Goal: Book appointment/travel/reservation

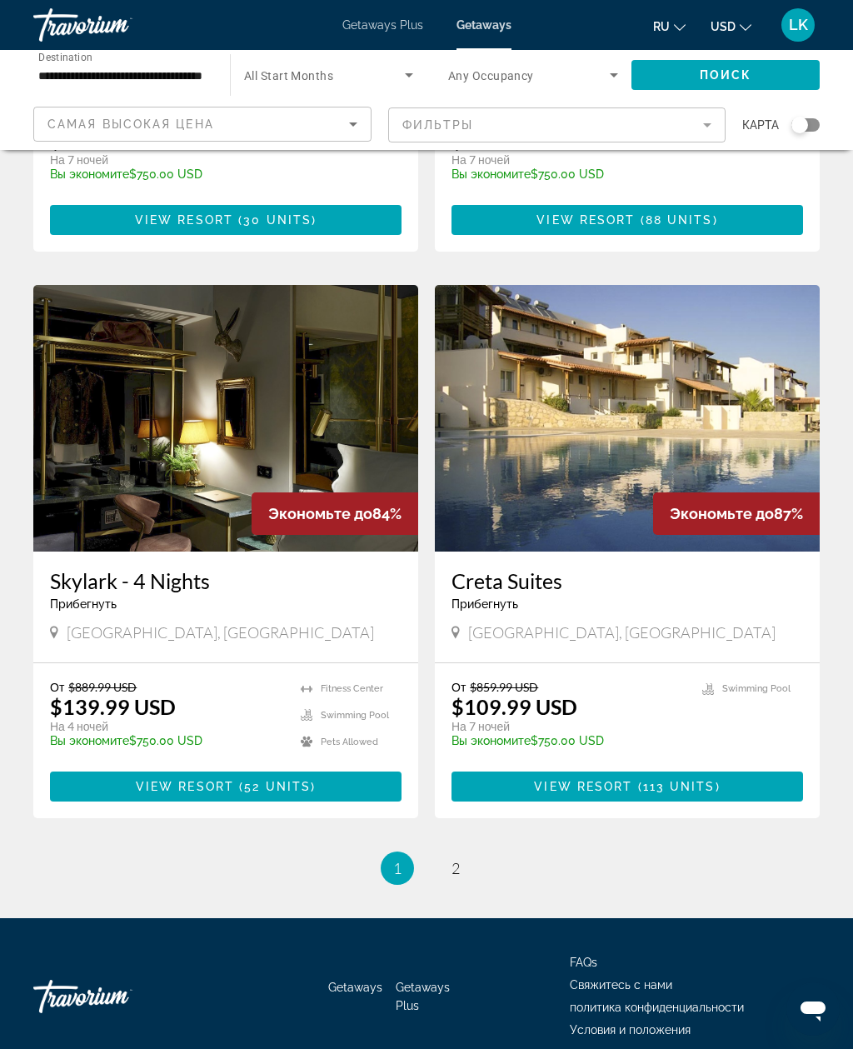
scroll to position [2799, 0]
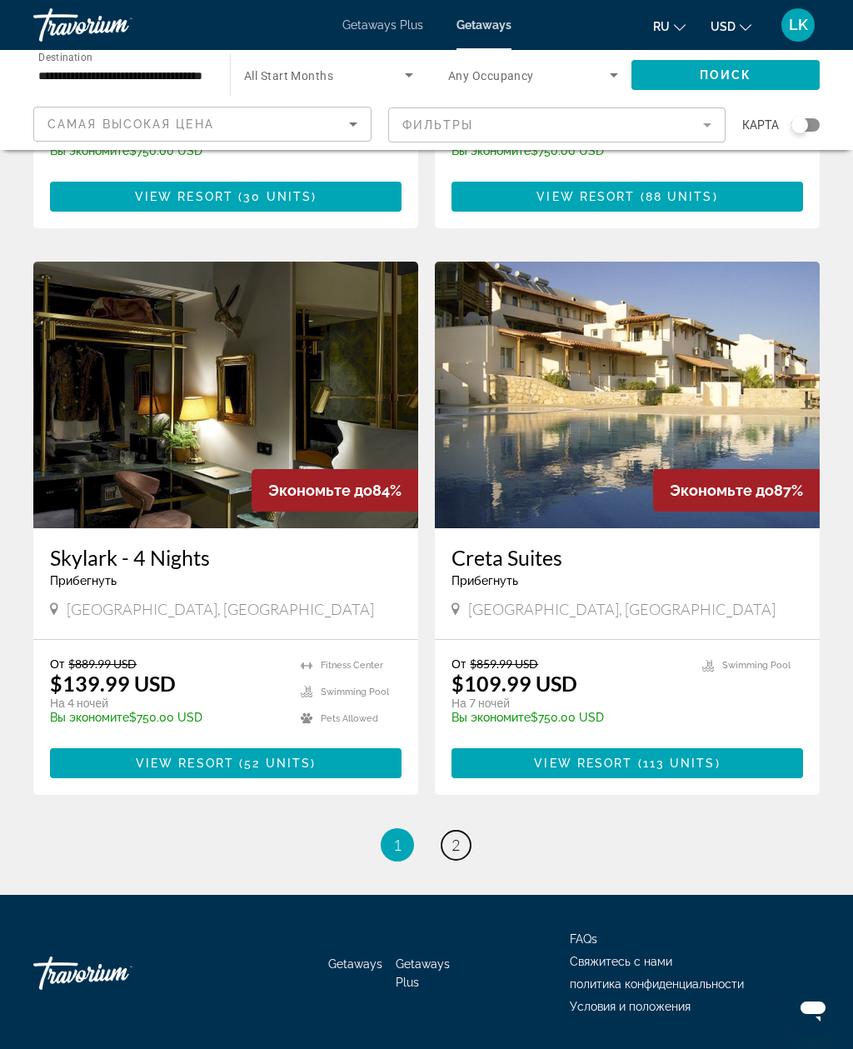
click at [458, 836] on span "2" at bounding box center [456, 845] width 8 height 18
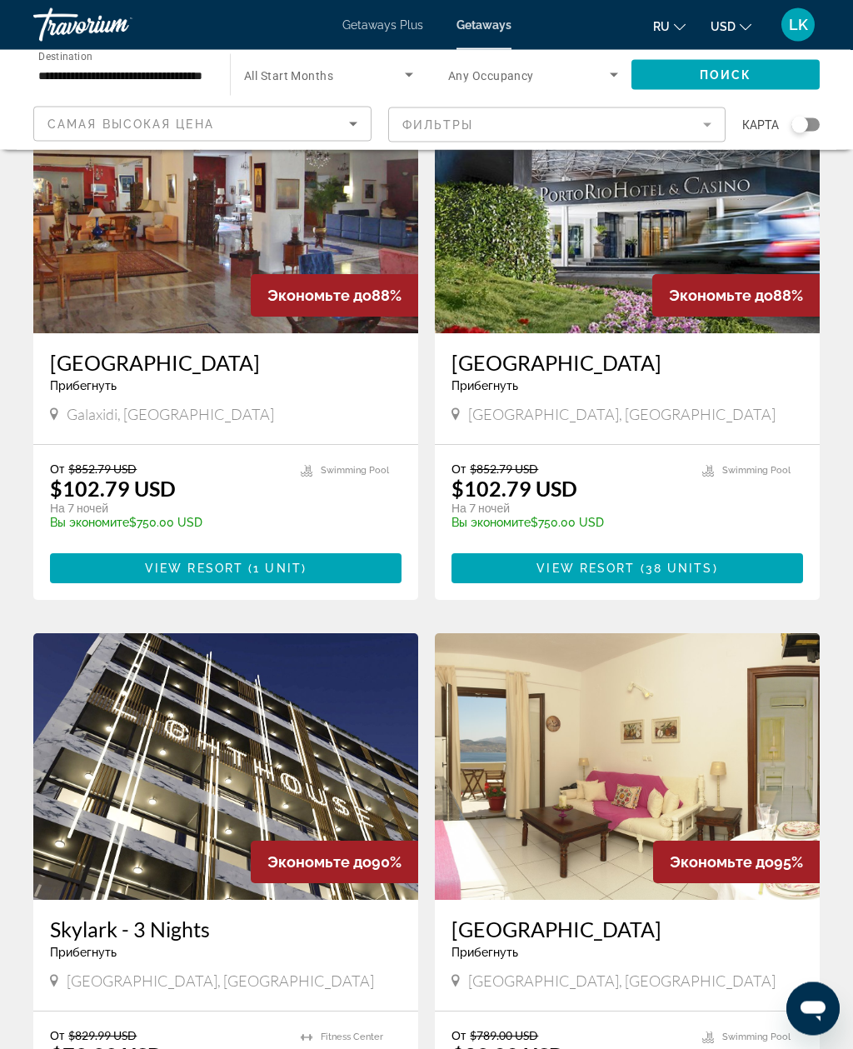
click at [105, 74] on input "**********" at bounding box center [123, 76] width 170 height 20
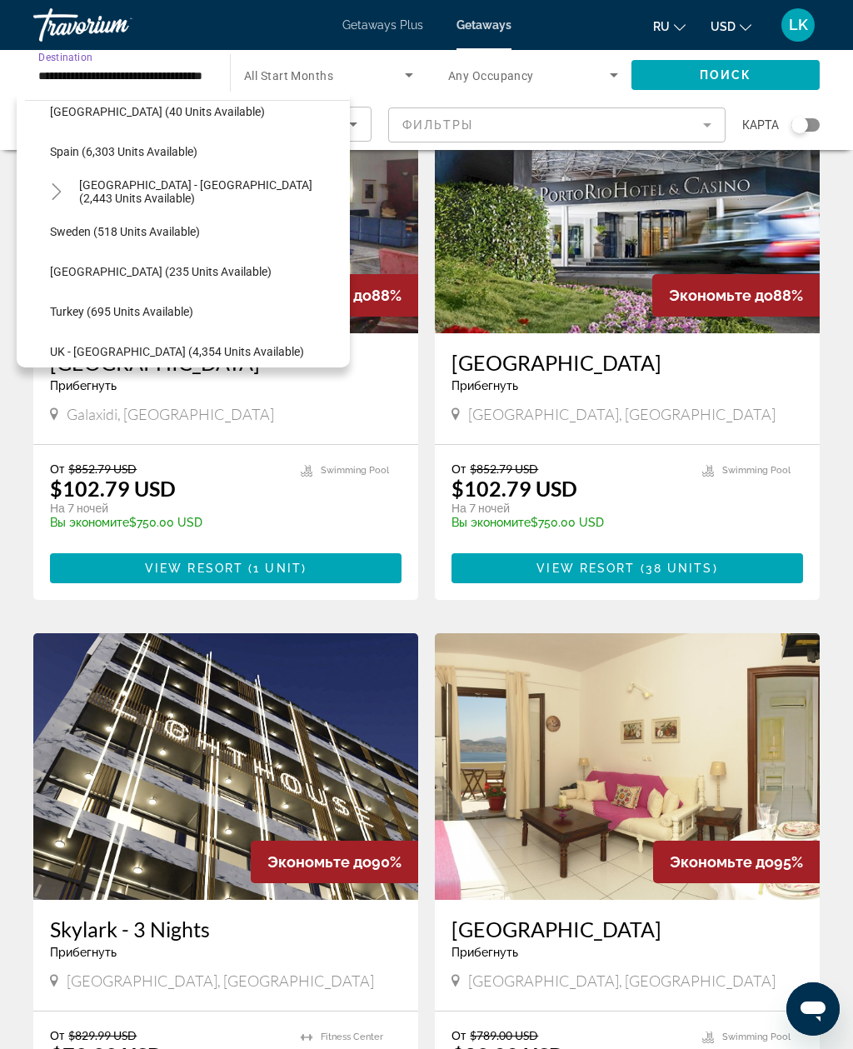
scroll to position [898, 0]
click at [103, 186] on span "[GEOGRAPHIC_DATA] - [GEOGRAPHIC_DATA] (2,443 units available)" at bounding box center [210, 191] width 263 height 27
type input "**********"
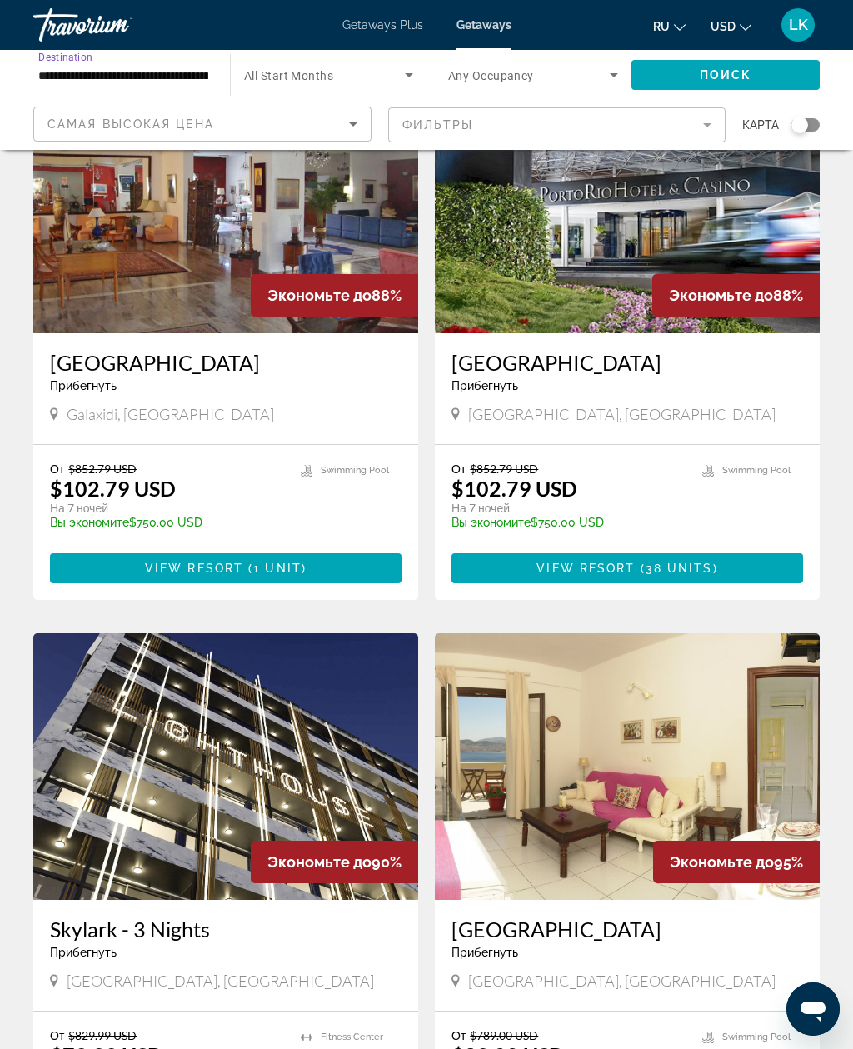
click at [757, 78] on span "Search widget" at bounding box center [726, 75] width 188 height 40
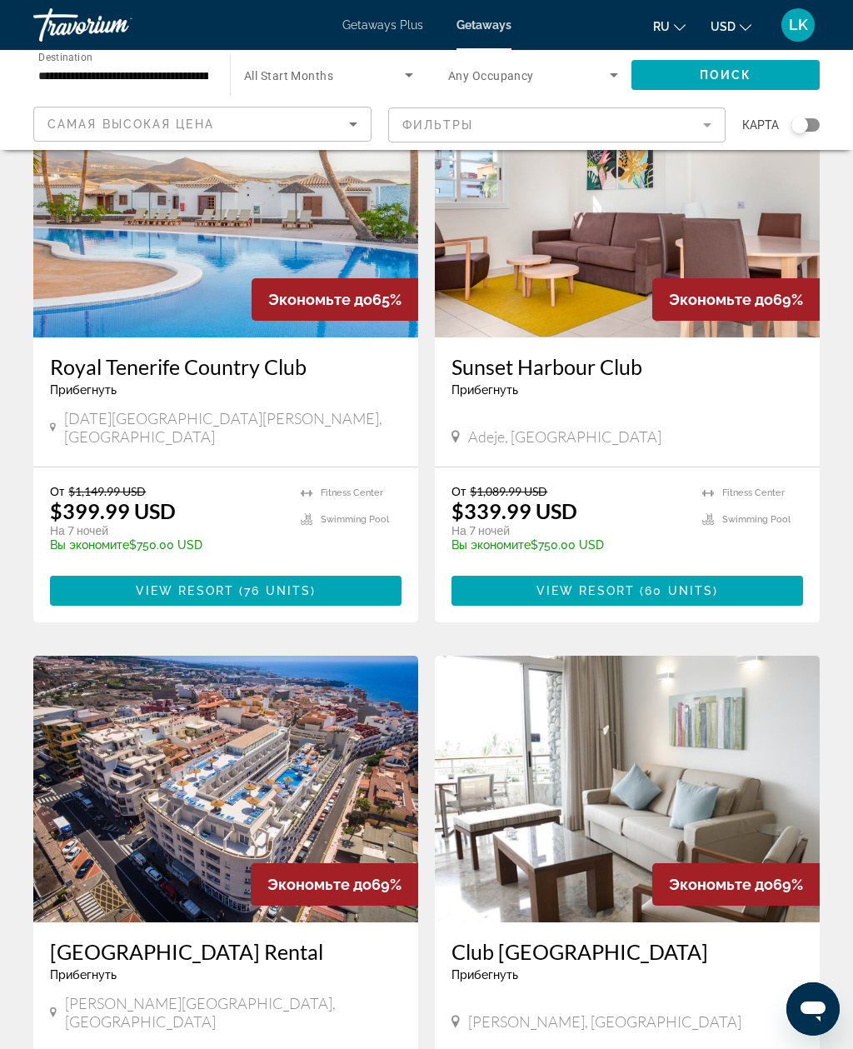
scroll to position [2404, 0]
click at [87, 303] on img "Main content" at bounding box center [225, 205] width 385 height 267
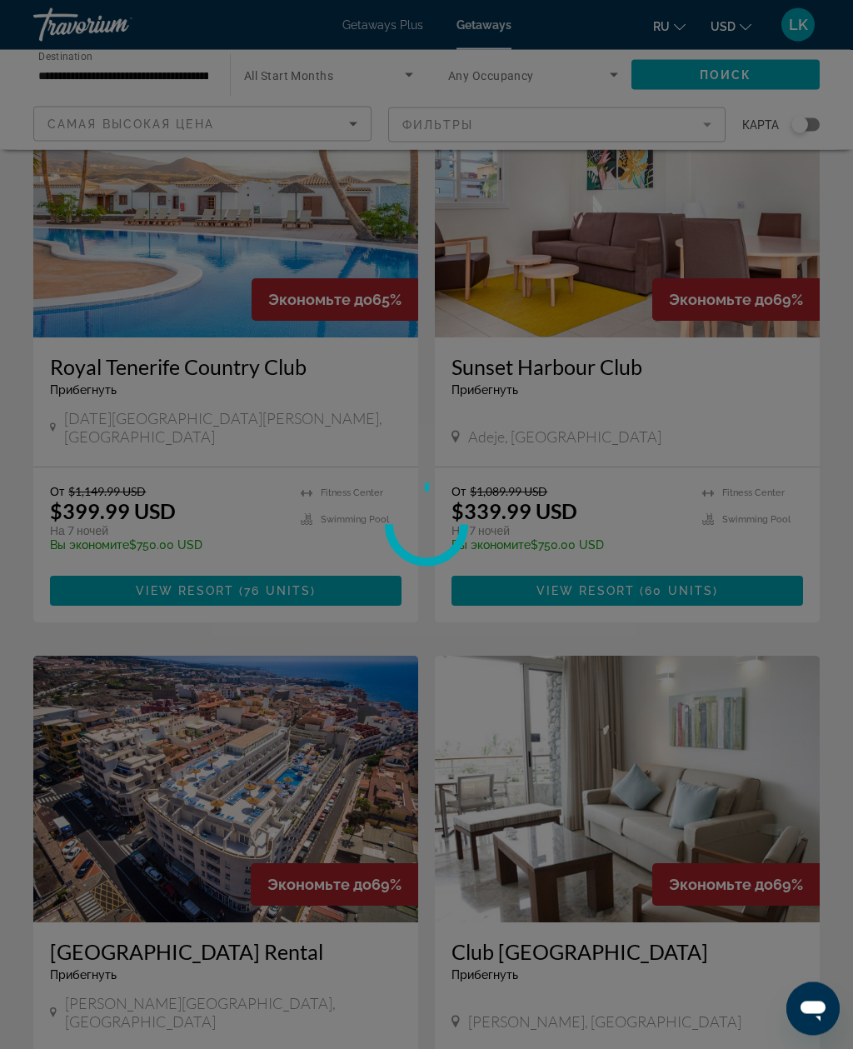
scroll to position [2404, 0]
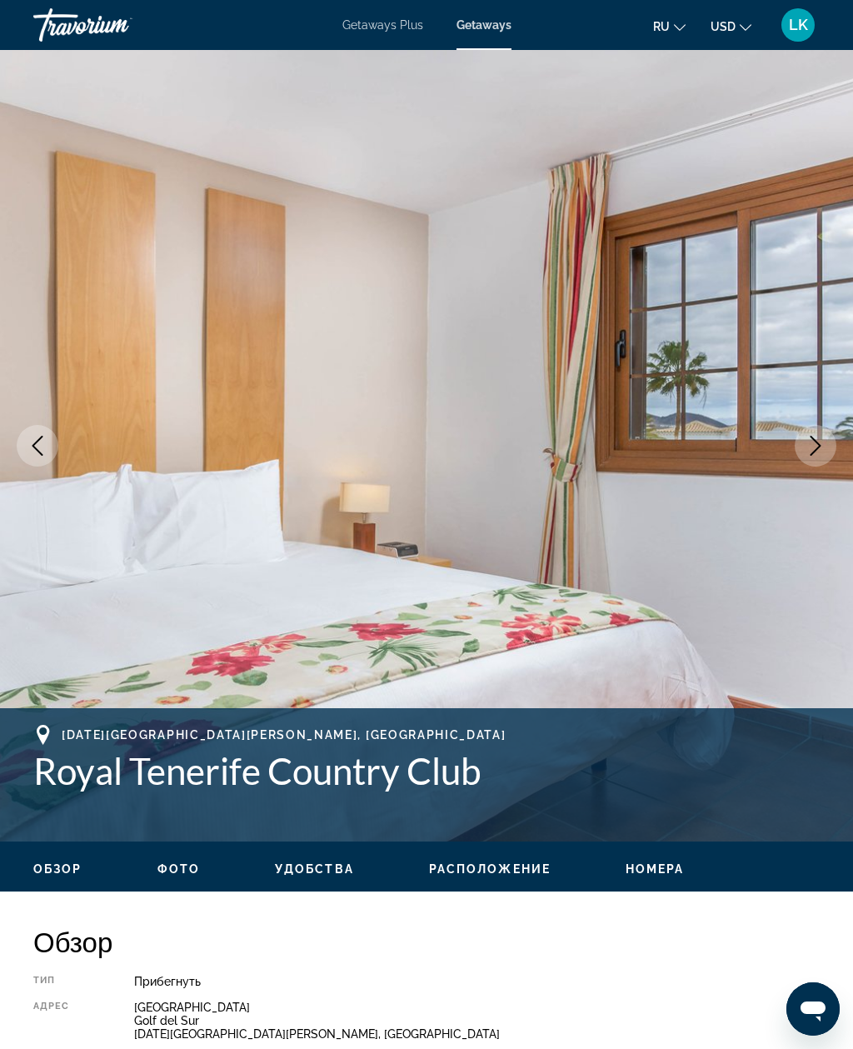
click at [817, 445] on icon "Next image" at bounding box center [816, 446] width 20 height 20
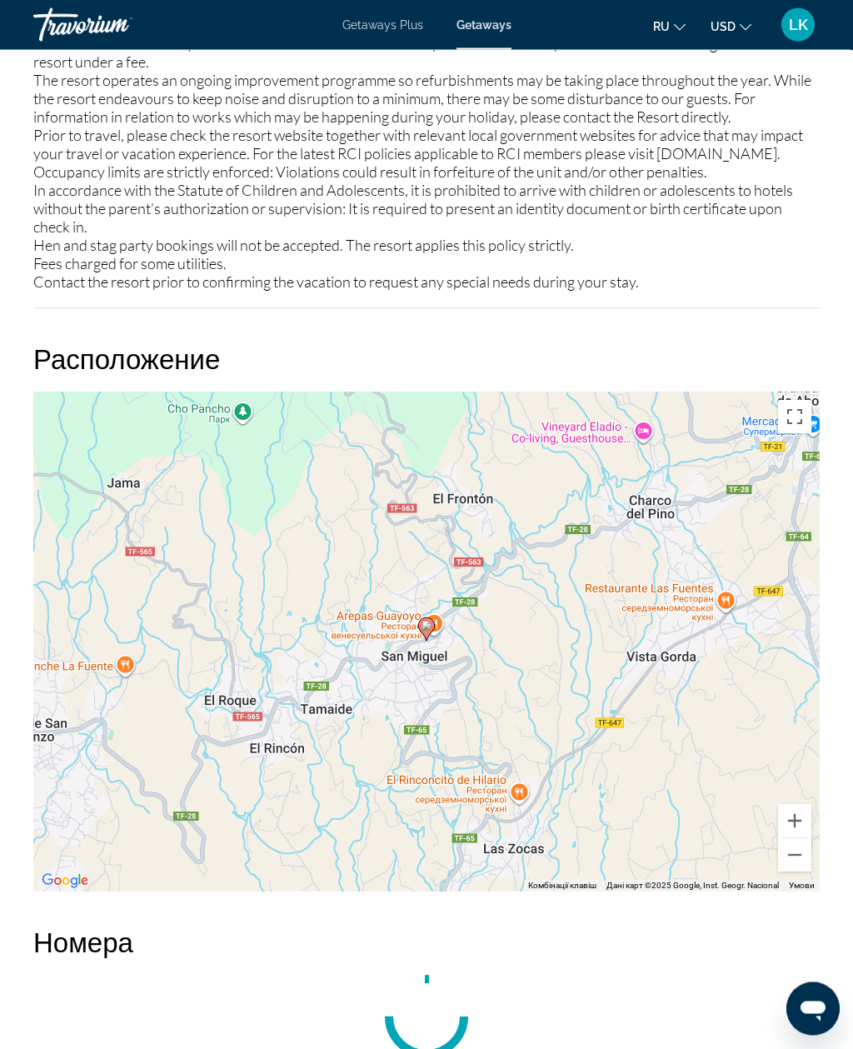
scroll to position [2859, 0]
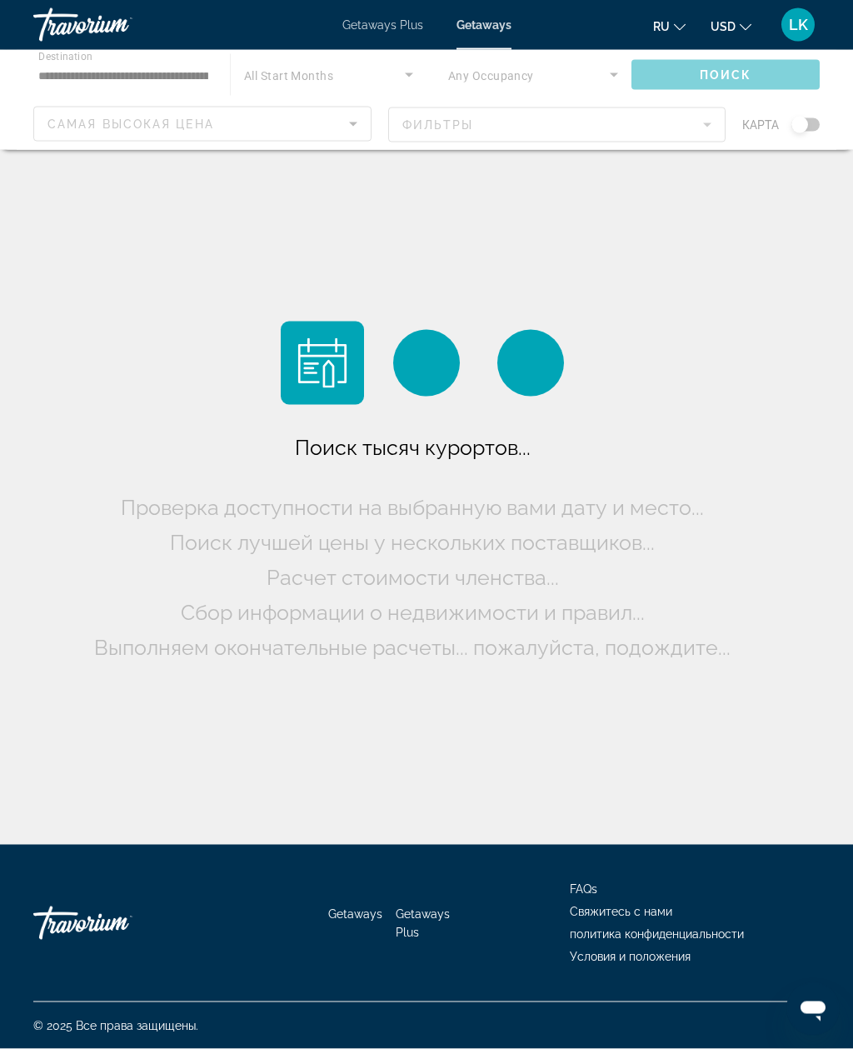
scroll to position [53, 0]
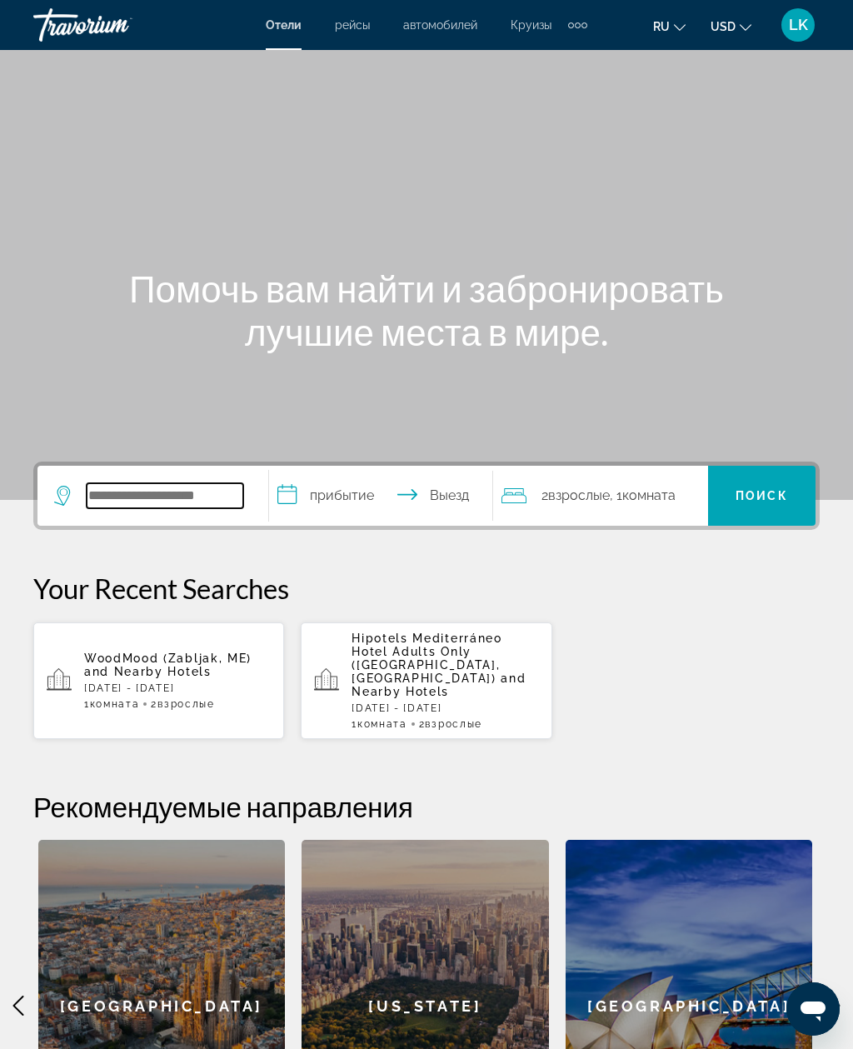
click at [198, 495] on input "Search widget" at bounding box center [165, 495] width 157 height 25
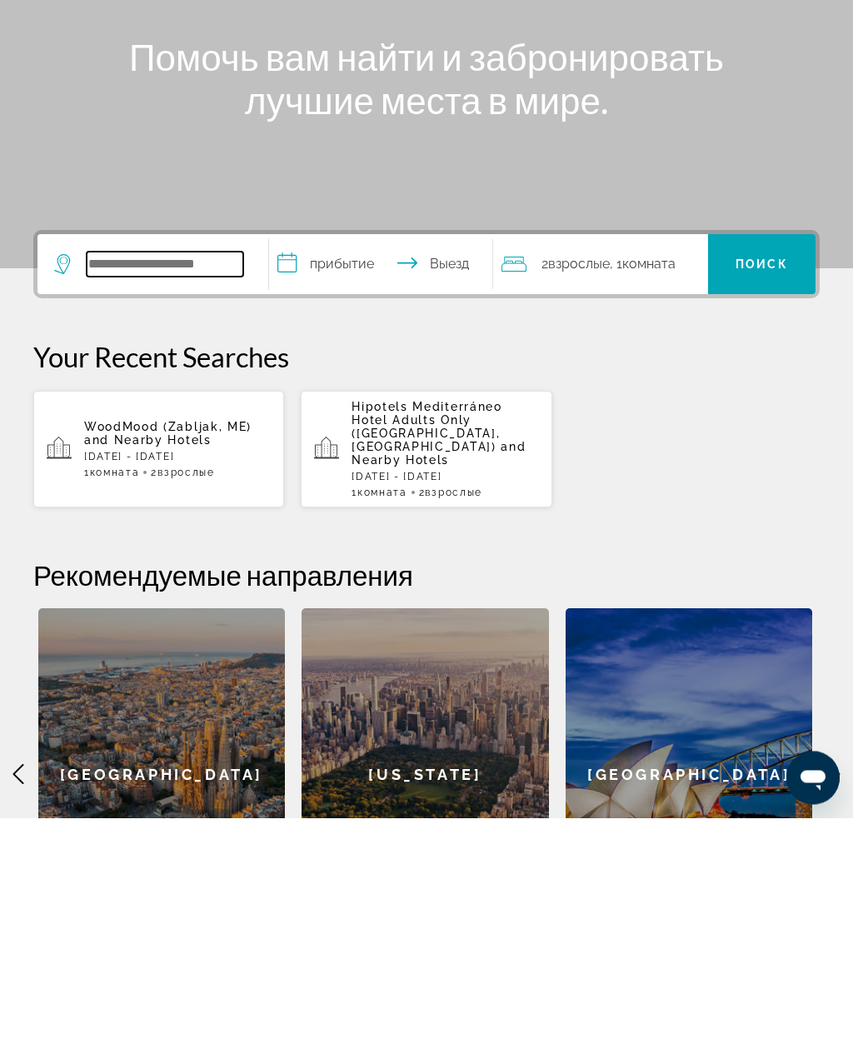
scroll to position [18, 0]
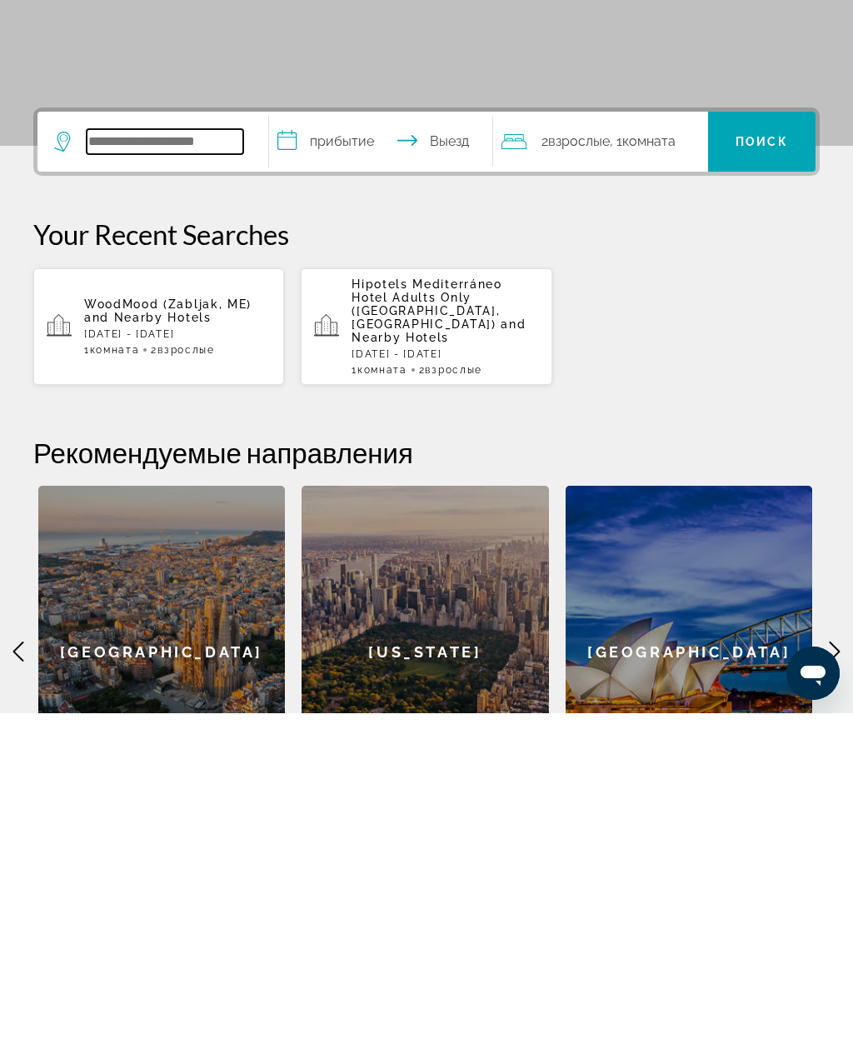
type input "*"
type input "*********"
